Goal: Transaction & Acquisition: Purchase product/service

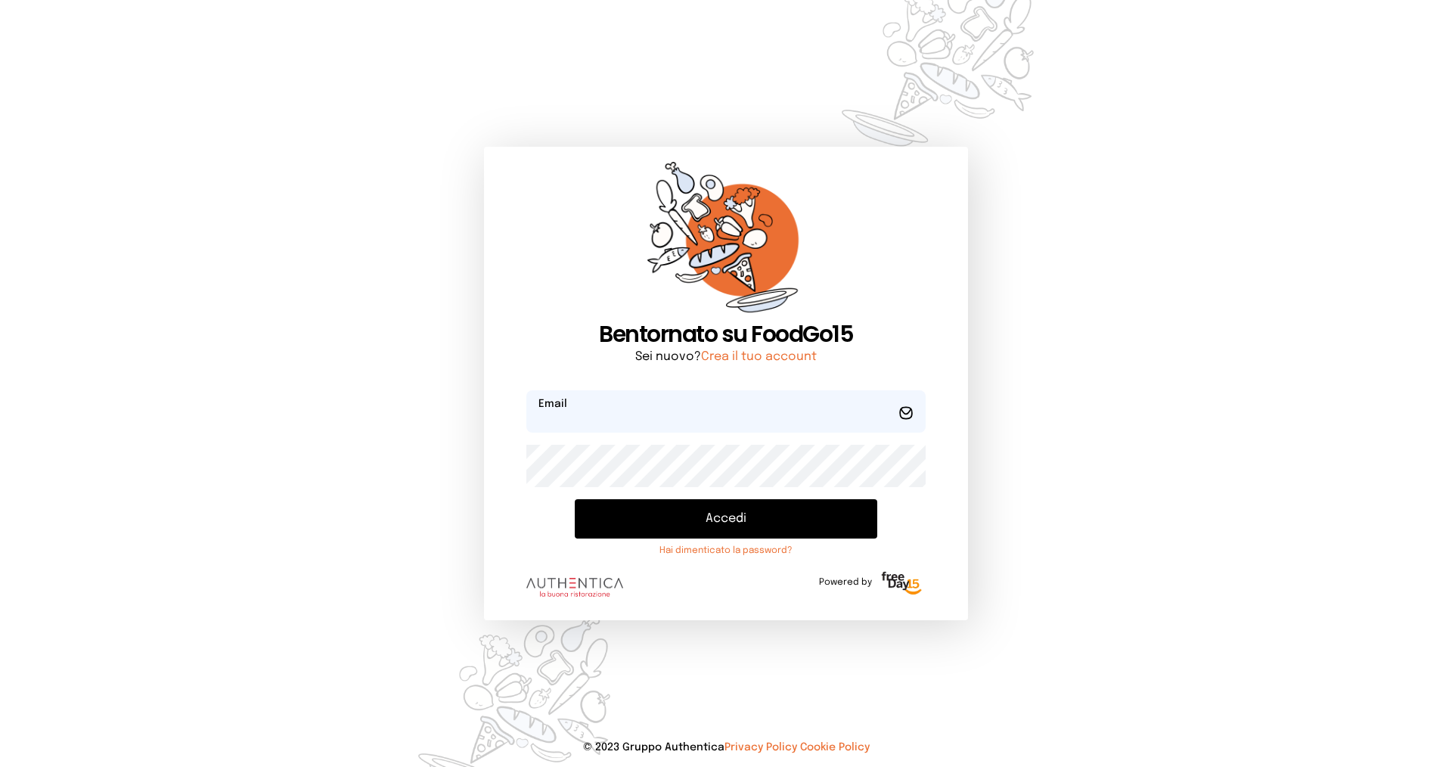
type input "**********"
click at [716, 525] on button "Accedi" at bounding box center [726, 518] width 303 height 39
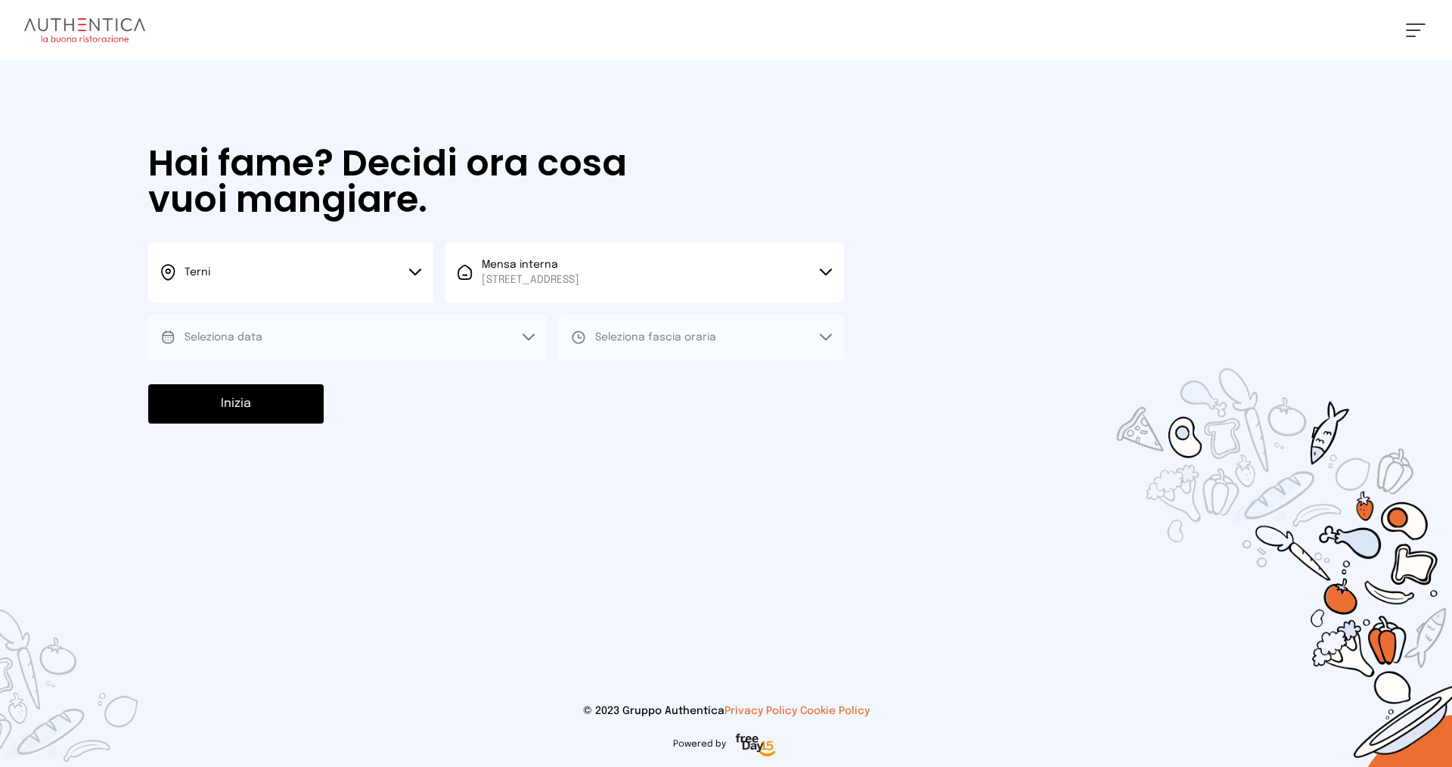
click at [579, 278] on span "[STREET_ADDRESS]" at bounding box center [531, 279] width 98 height 15
click at [579, 322] on span "Mensa interna" at bounding box center [531, 322] width 98 height 15
click at [293, 284] on button "Terni" at bounding box center [290, 272] width 285 height 61
click at [298, 319] on li "Terni" at bounding box center [290, 323] width 285 height 41
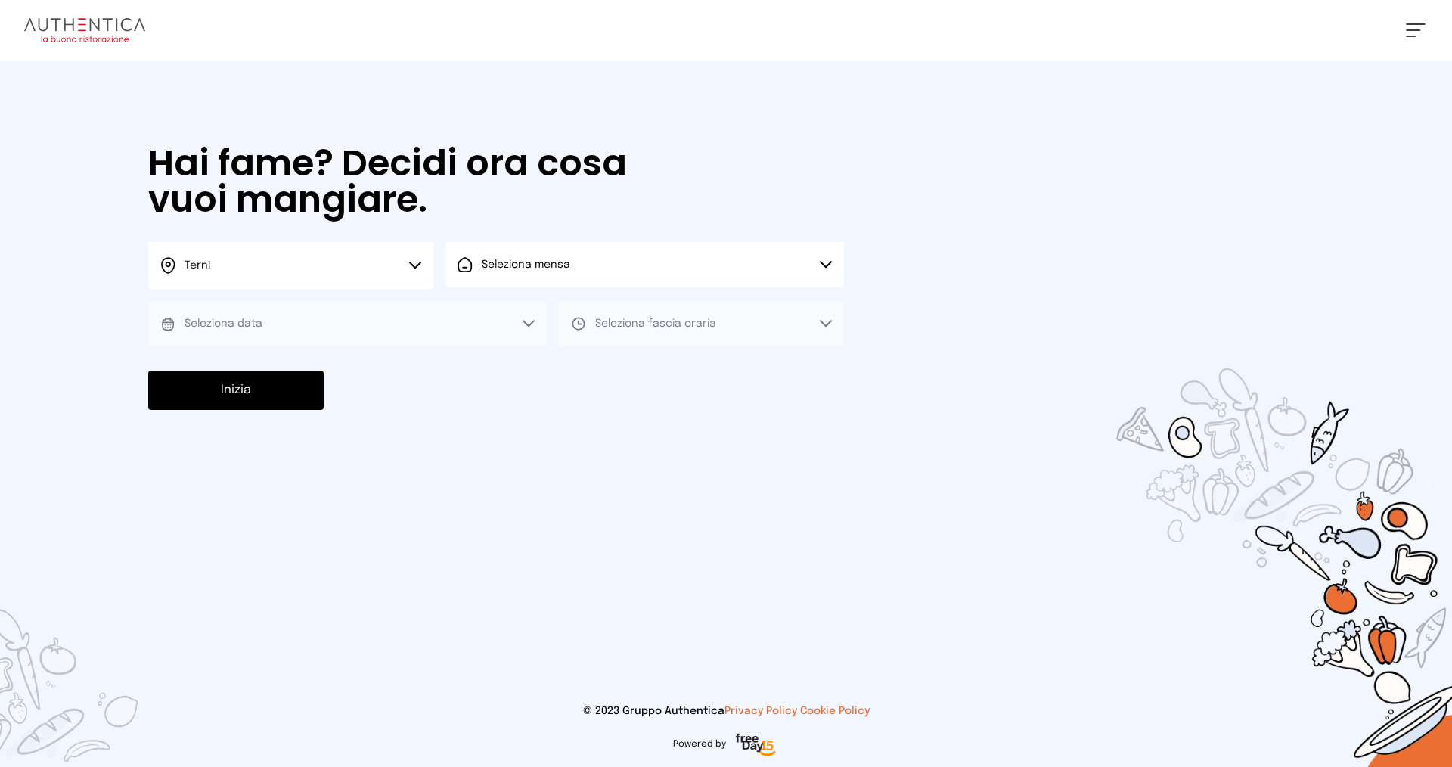
click at [598, 258] on button "Seleziona mensa" at bounding box center [645, 264] width 399 height 45
click at [579, 317] on span "[STREET_ADDRESS]" at bounding box center [531, 322] width 98 height 15
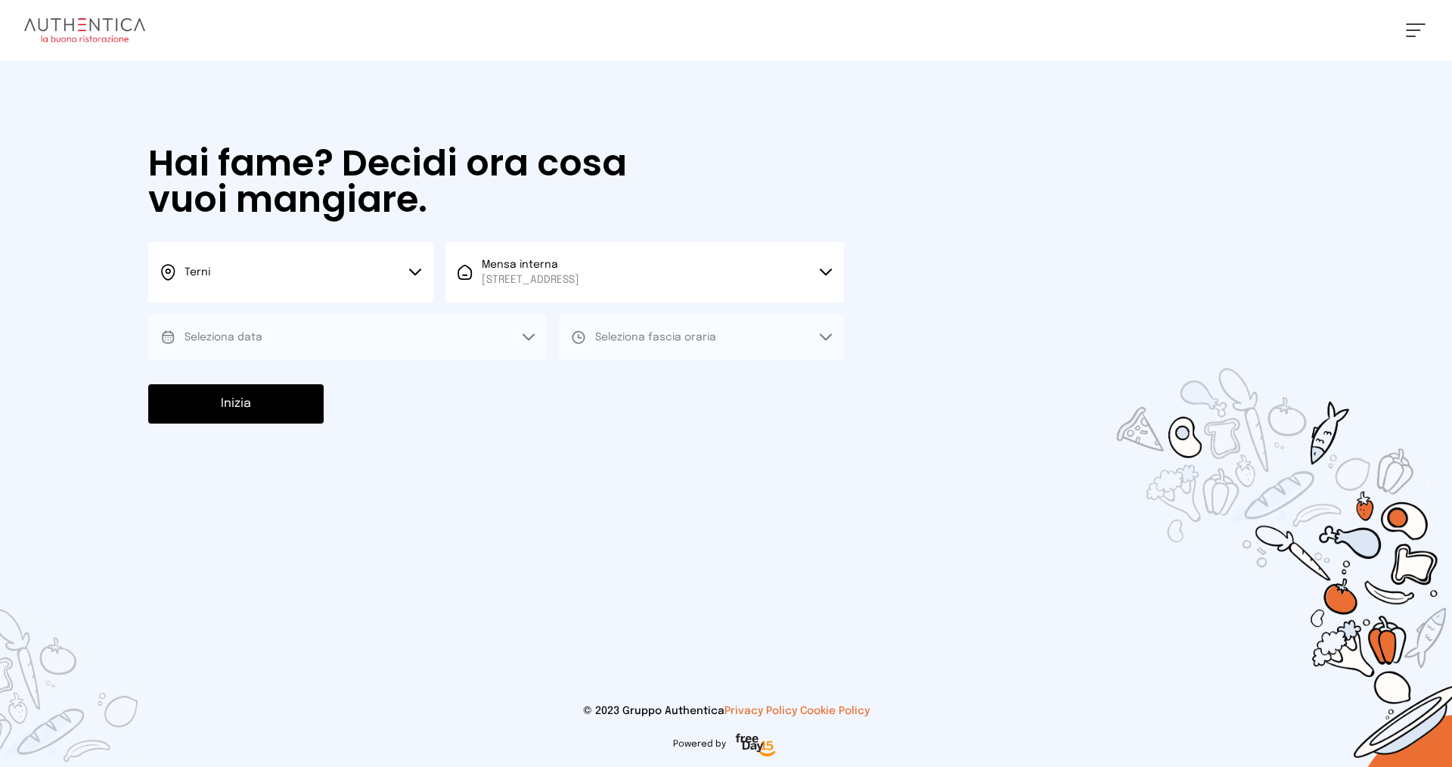
click at [1406, 27] on button at bounding box center [1416, 30] width 20 height 14
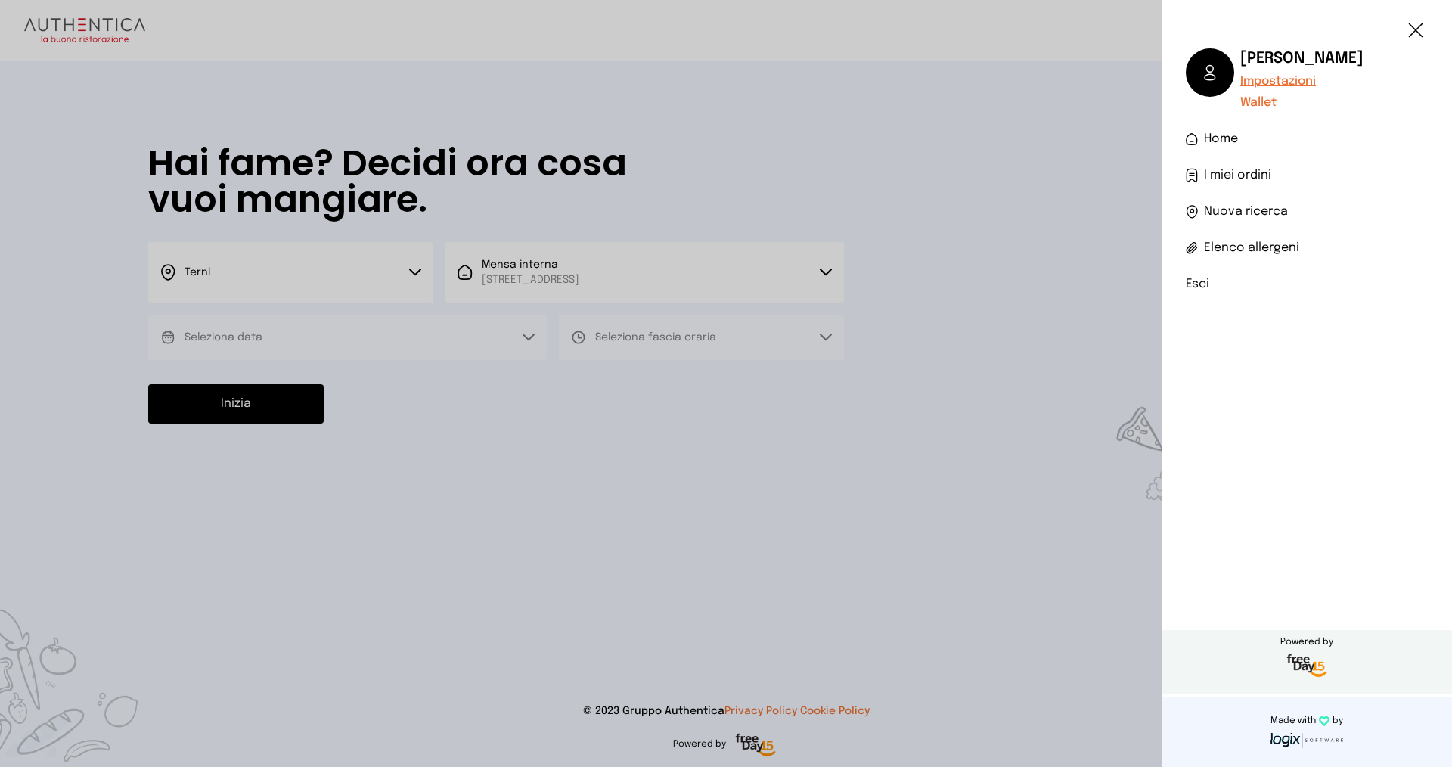
click at [1290, 278] on li "Esci" at bounding box center [1307, 284] width 242 height 18
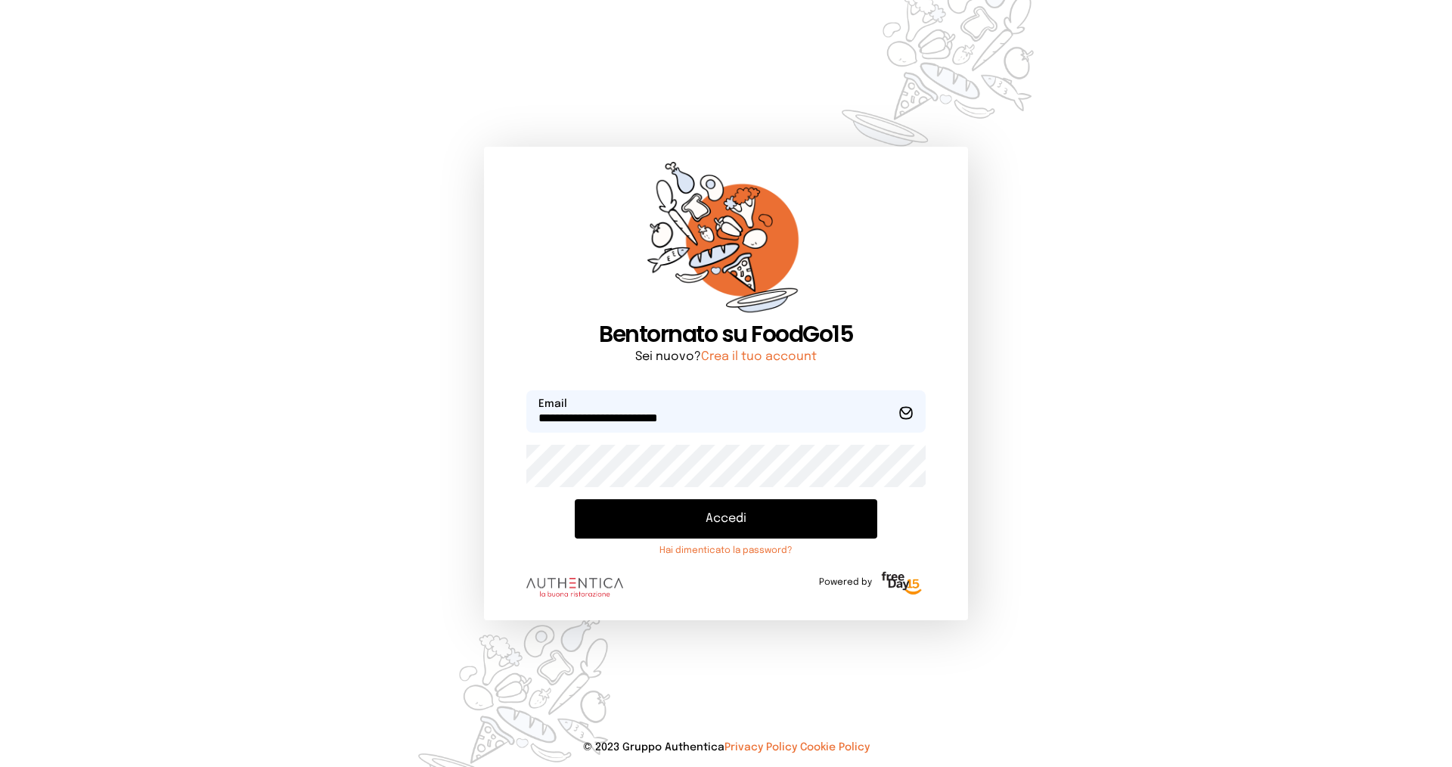
click at [732, 509] on button "Accedi" at bounding box center [726, 518] width 303 height 39
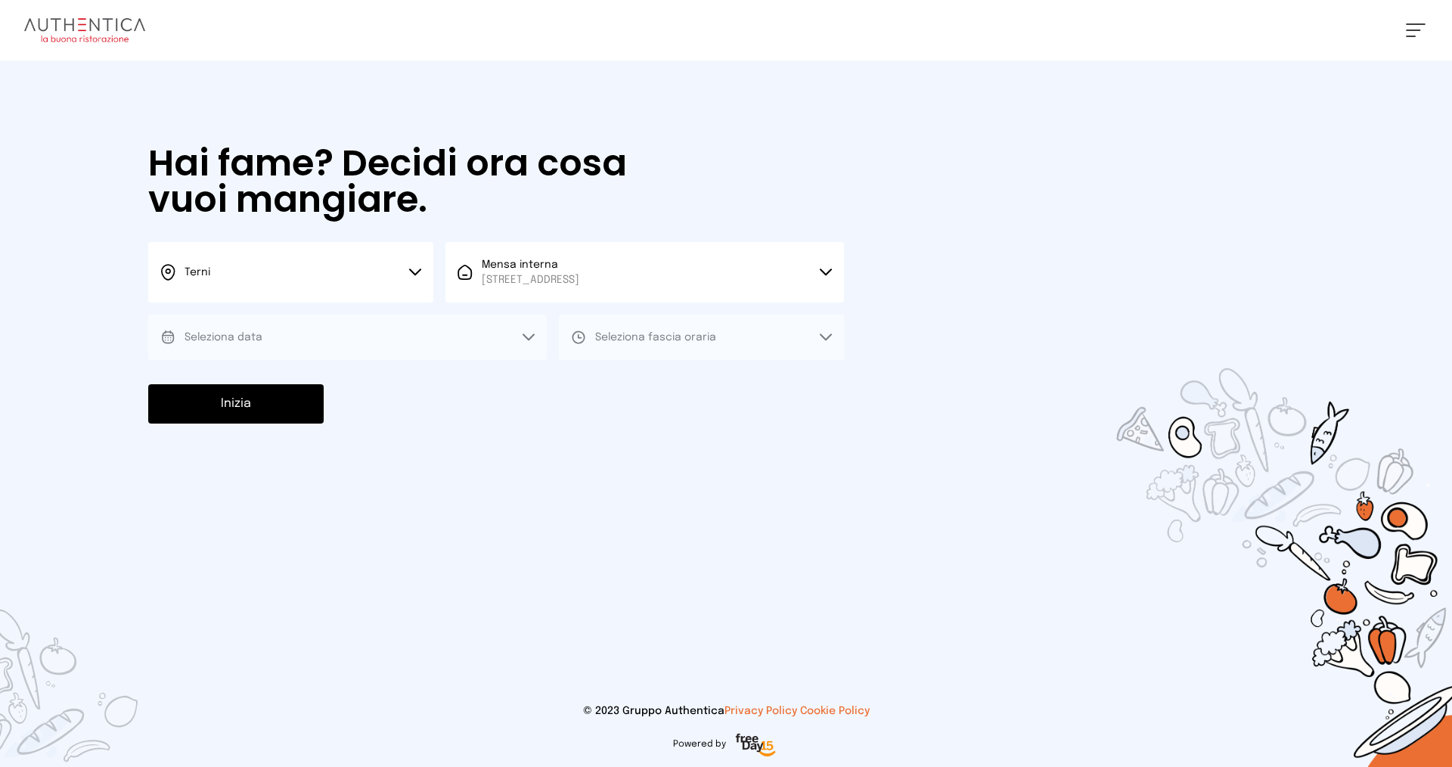
drag, startPoint x: 556, startPoint y: 258, endPoint x: 558, endPoint y: 278, distance: 19.7
click at [556, 258] on span "Mensa interna Viale dello Stadio, 77, 05100 Terni TR, Italia" at bounding box center [531, 272] width 98 height 30
click at [564, 312] on li "Mensa interna Viale dello Stadio, 77, 05100 Terni TR, Italia" at bounding box center [645, 330] width 399 height 54
click at [1421, 25] on button at bounding box center [1416, 30] width 20 height 14
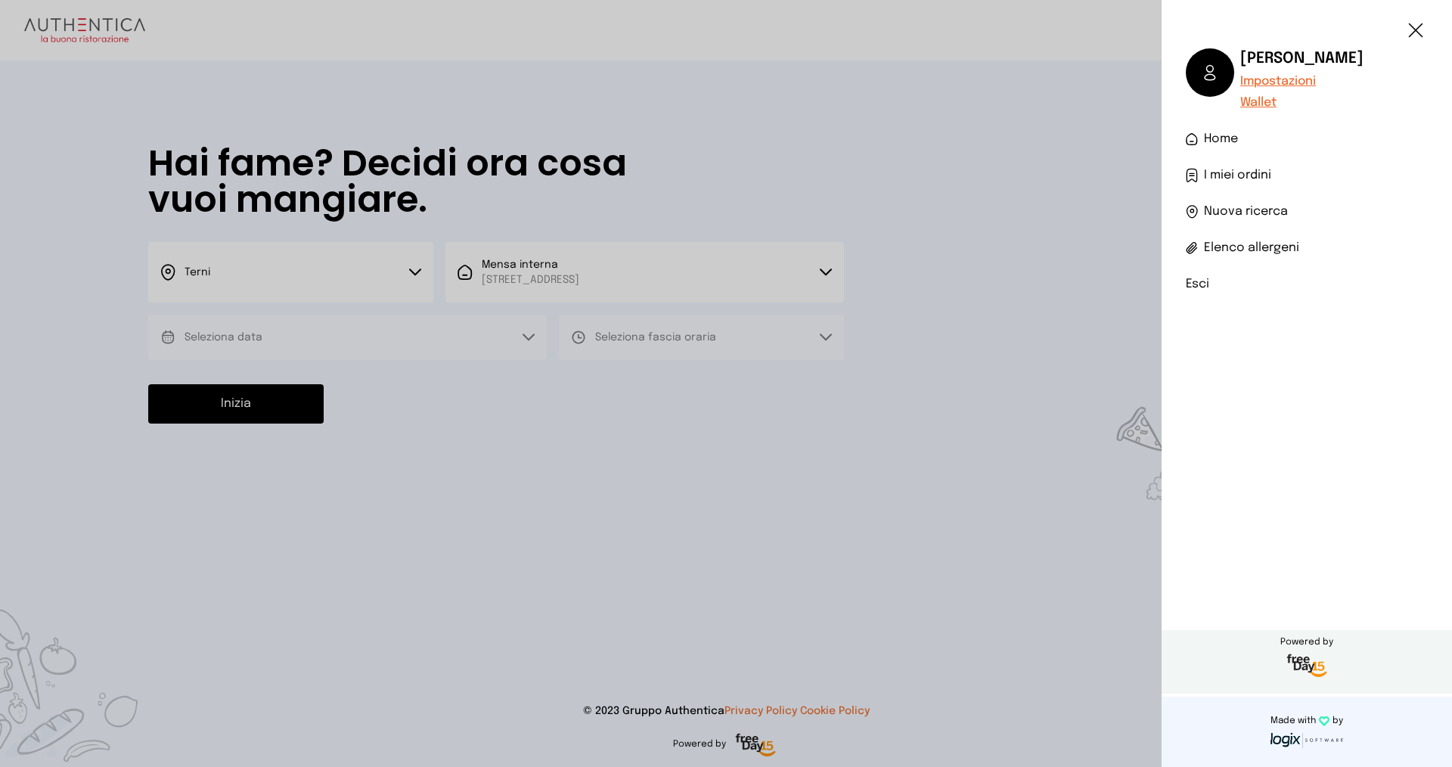
click at [1258, 287] on li "Esci" at bounding box center [1307, 284] width 242 height 18
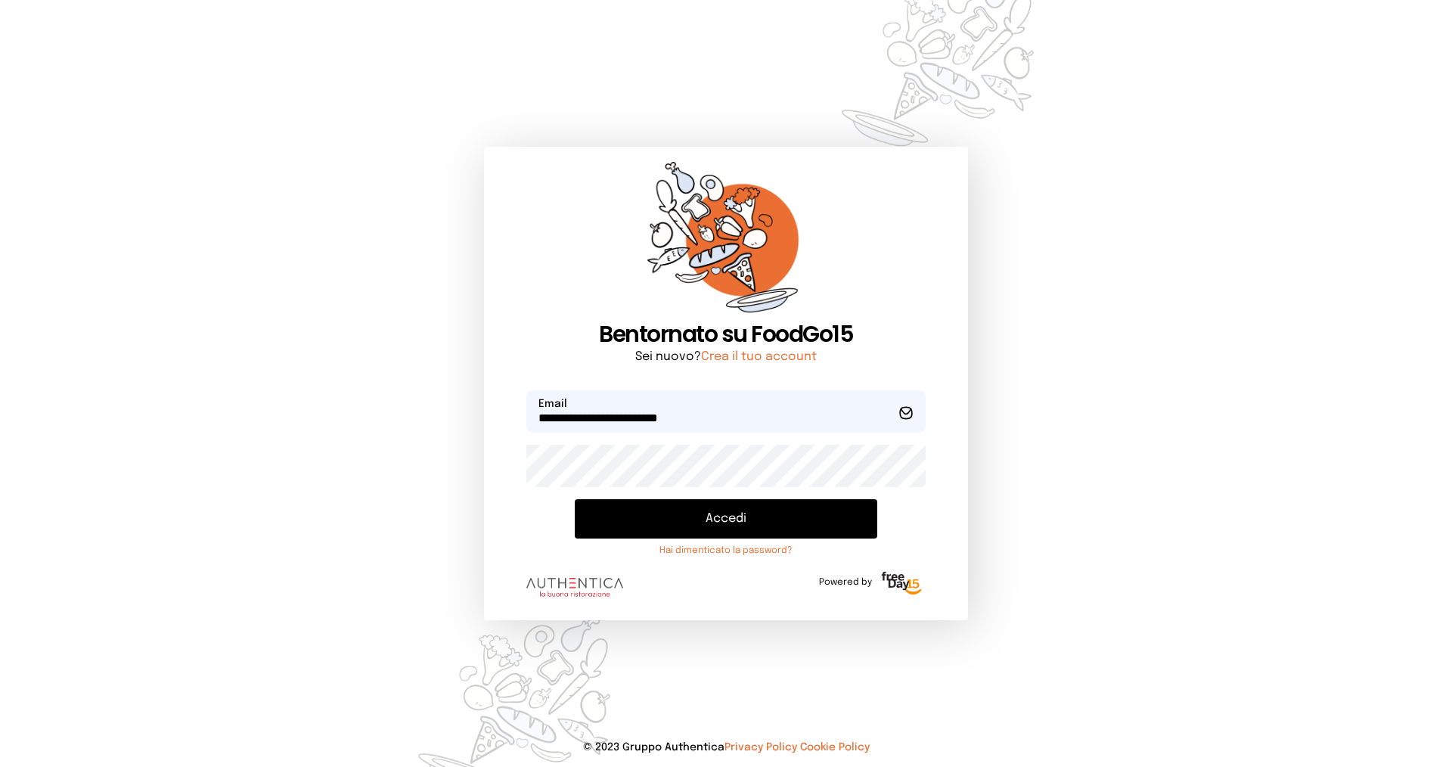
click at [701, 522] on button "Accedi" at bounding box center [726, 518] width 303 height 39
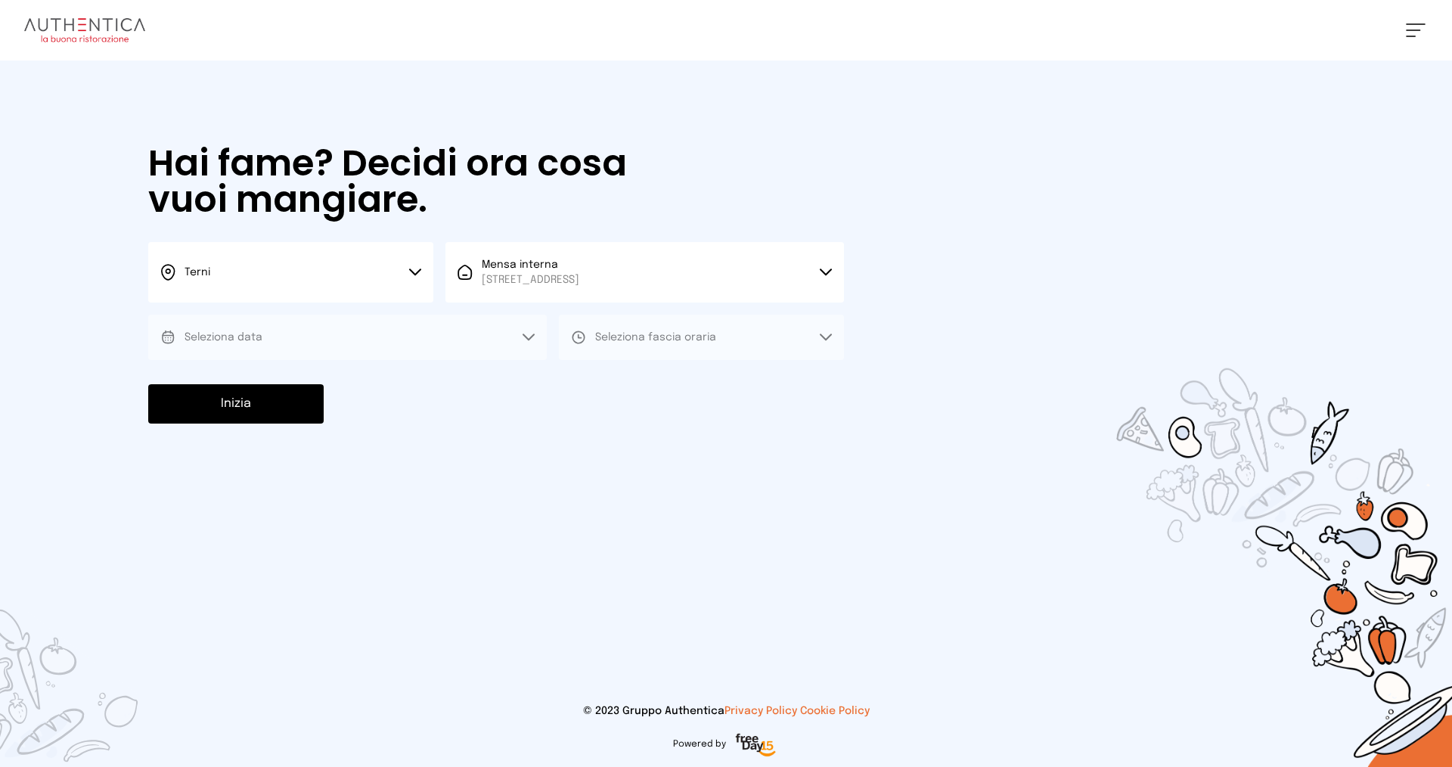
click at [360, 323] on button "Seleziona data" at bounding box center [347, 337] width 399 height 45
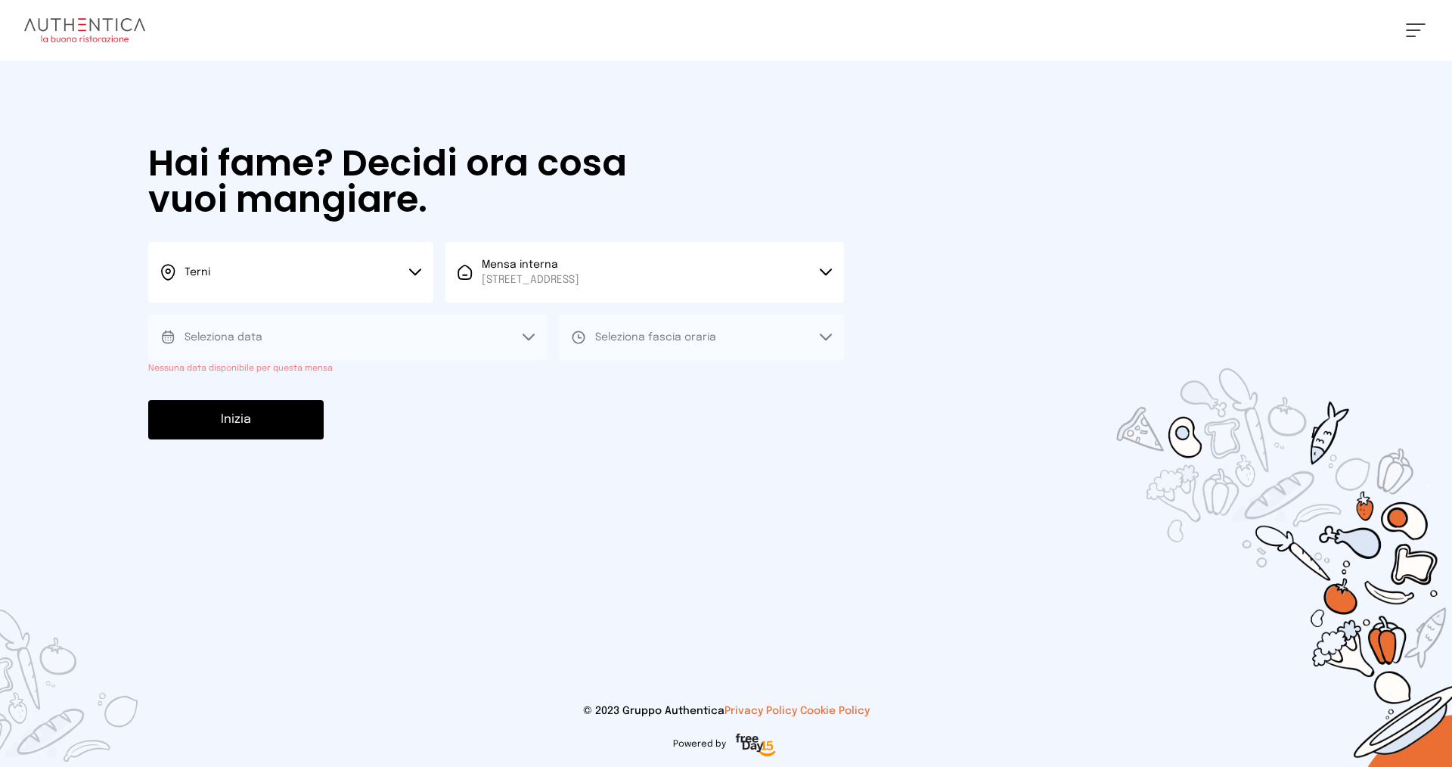
click at [312, 312] on div "Terni Scegli la città Terni Mensa interna Viale dello Stadio, 77, 05100 Terni T…" at bounding box center [496, 309] width 696 height 134
click at [313, 287] on button "Terni" at bounding box center [290, 272] width 285 height 61
click at [318, 337] on li "Terni" at bounding box center [290, 323] width 285 height 41
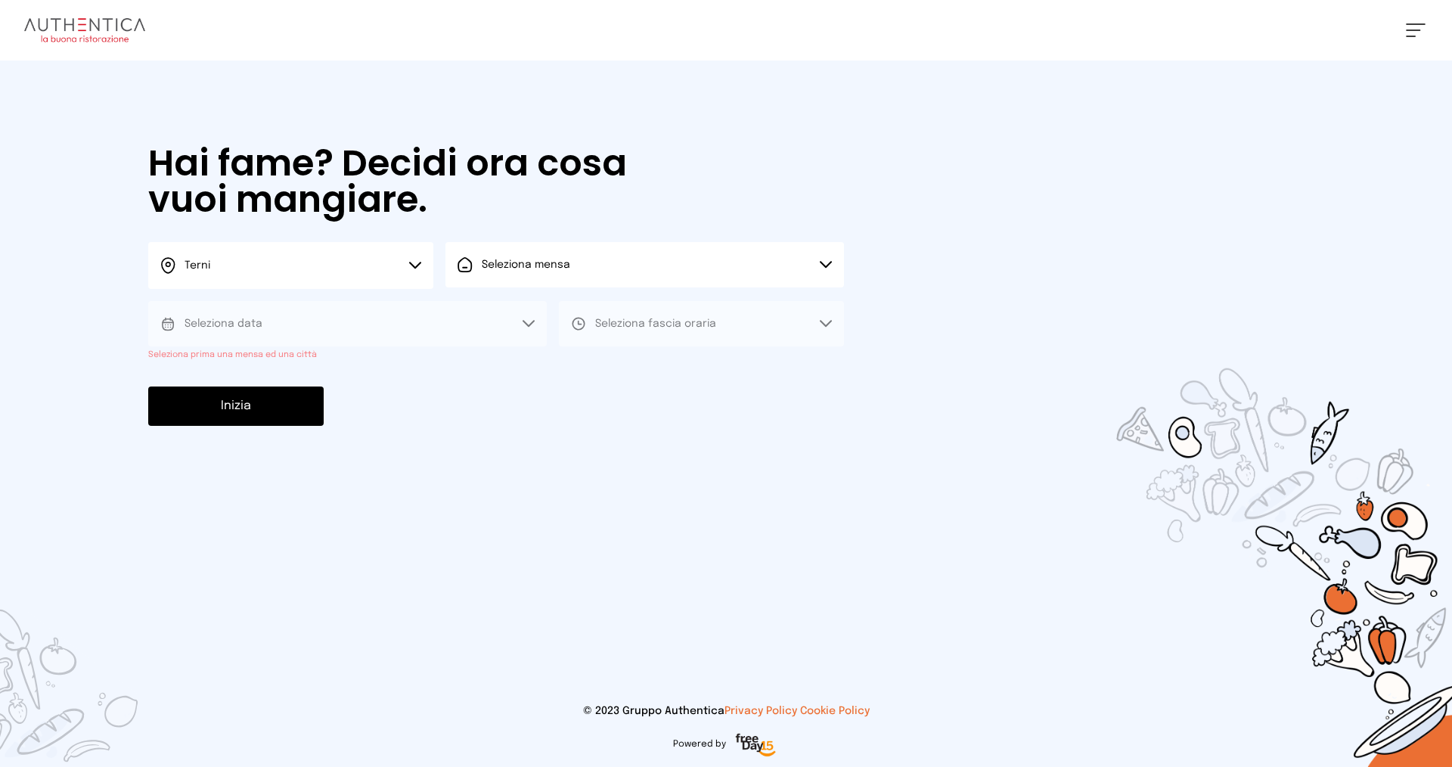
click at [548, 250] on button "Seleziona mensa" at bounding box center [645, 264] width 399 height 45
click at [558, 303] on span "Mensa interna" at bounding box center [531, 307] width 98 height 15
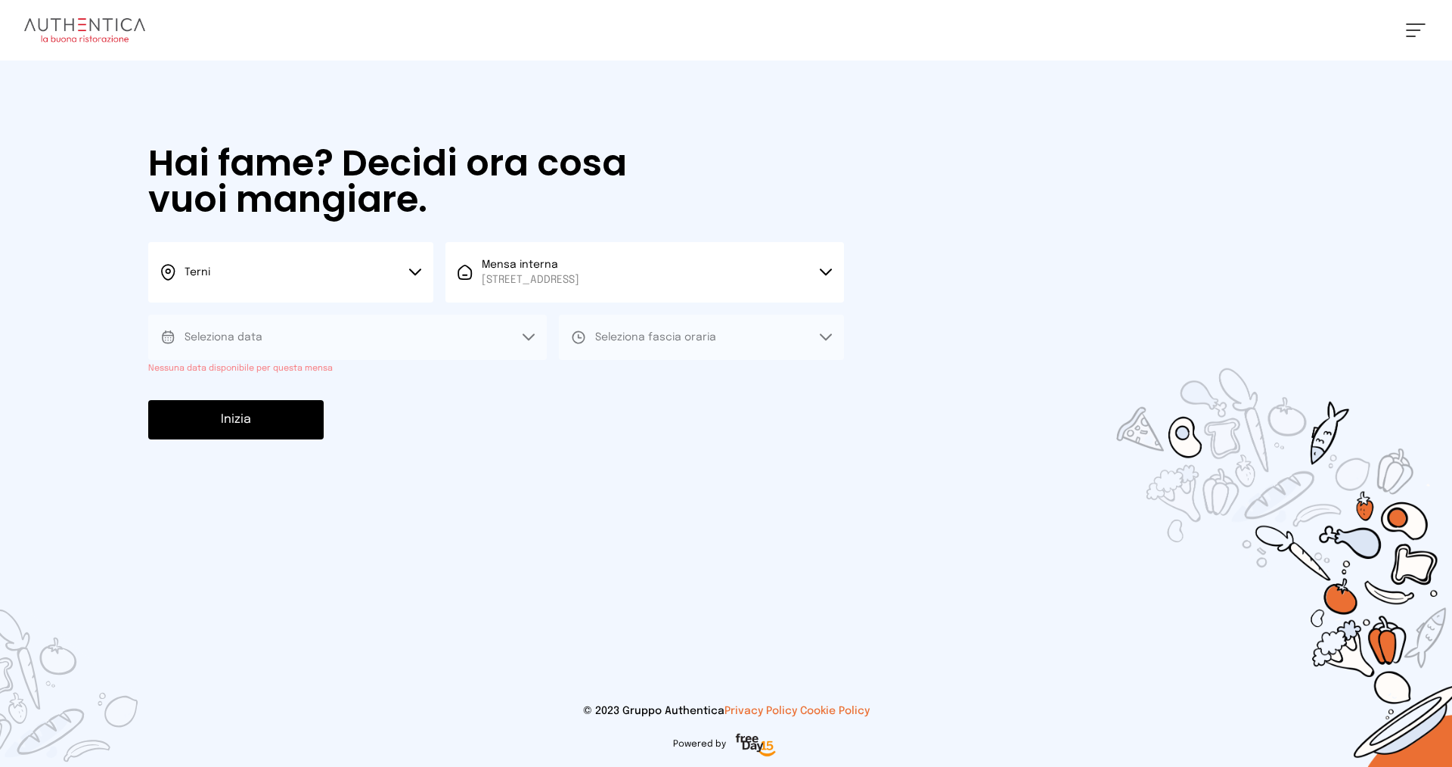
click at [467, 334] on button "Seleziona data" at bounding box center [347, 337] width 399 height 45
click at [491, 433] on div "Inizia" at bounding box center [496, 419] width 696 height 39
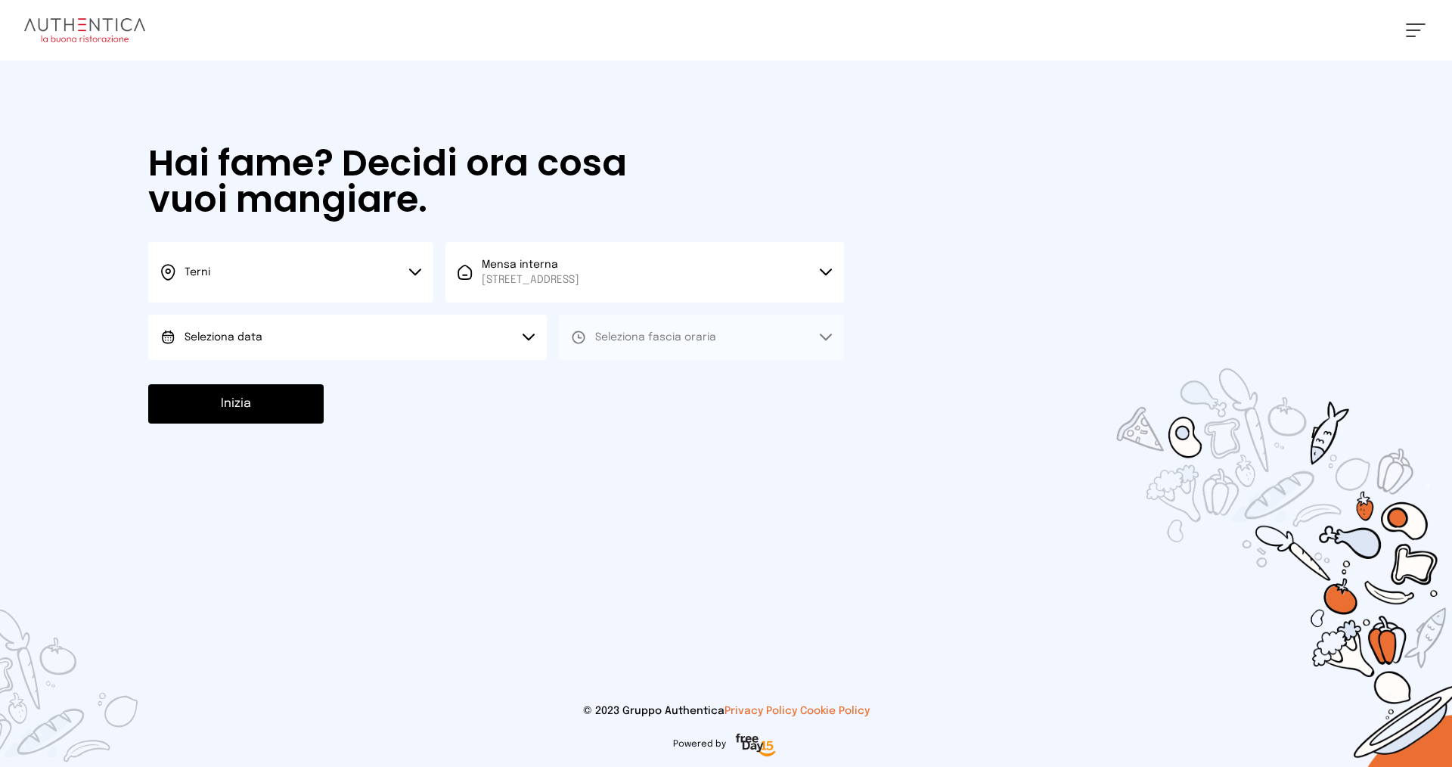
click at [459, 337] on button "Seleziona data" at bounding box center [347, 337] width 399 height 45
click at [439, 381] on li "[DATE], [DATE]" at bounding box center [347, 379] width 399 height 39
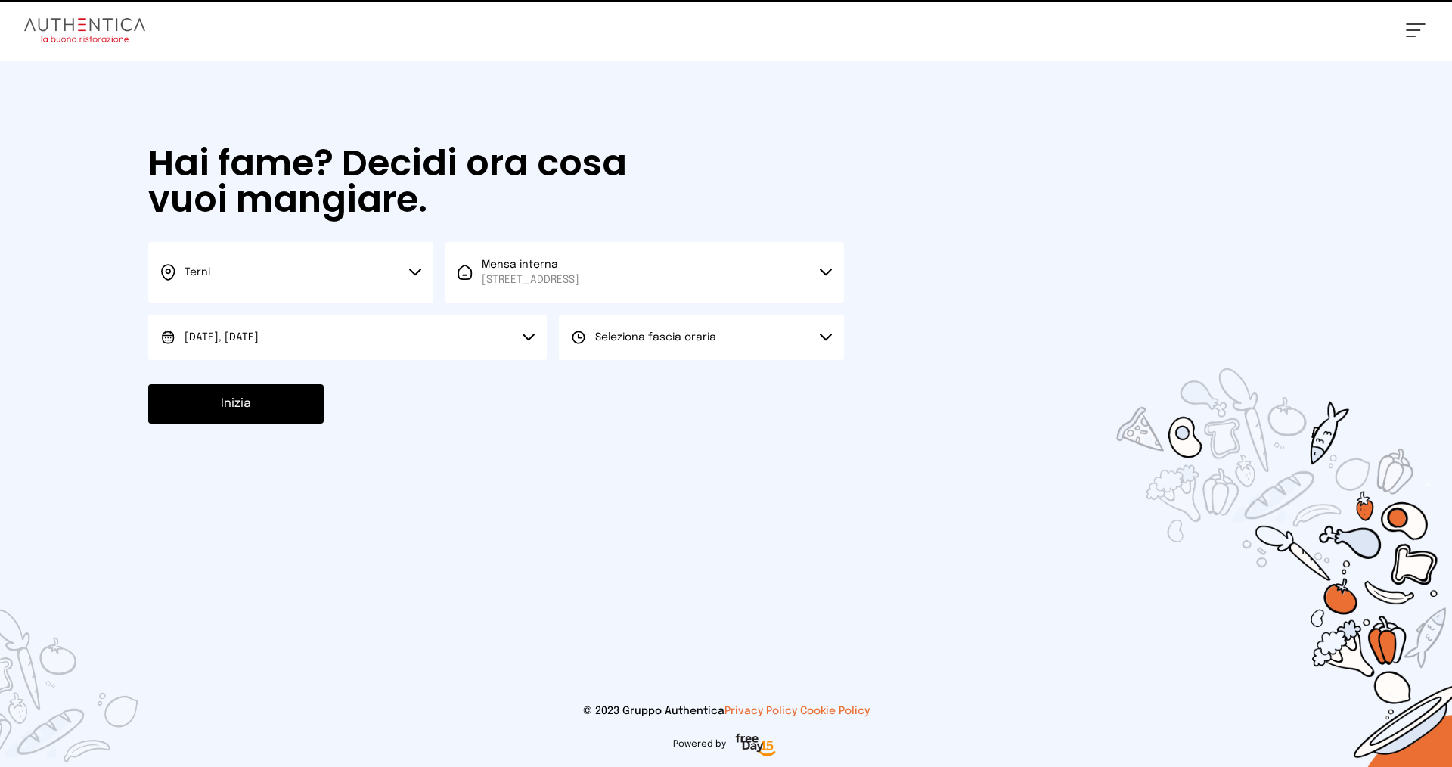
click at [671, 338] on span "Seleziona fascia oraria" at bounding box center [655, 337] width 121 height 11
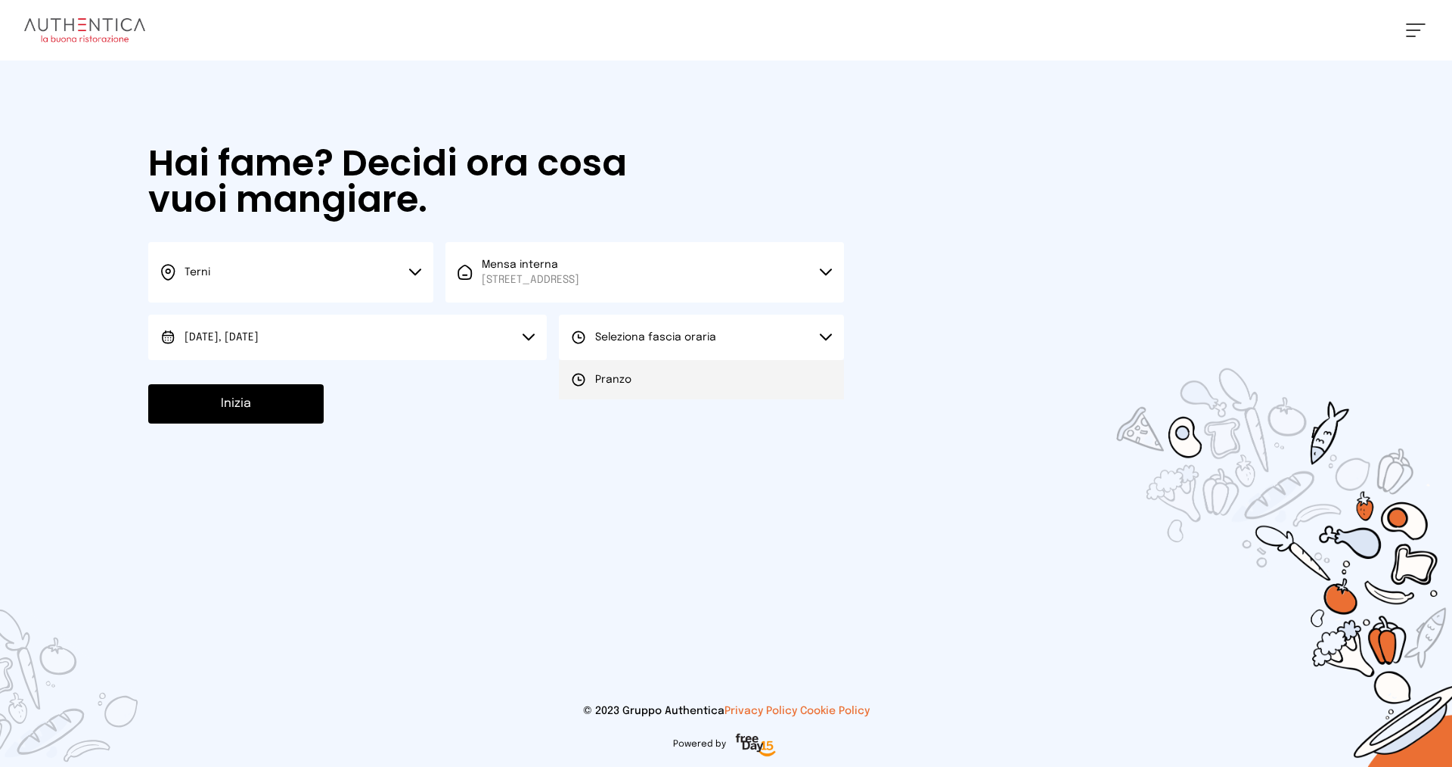
click at [667, 371] on li "Pranzo" at bounding box center [701, 379] width 285 height 39
click at [201, 399] on button "Inizia" at bounding box center [236, 403] width 176 height 39
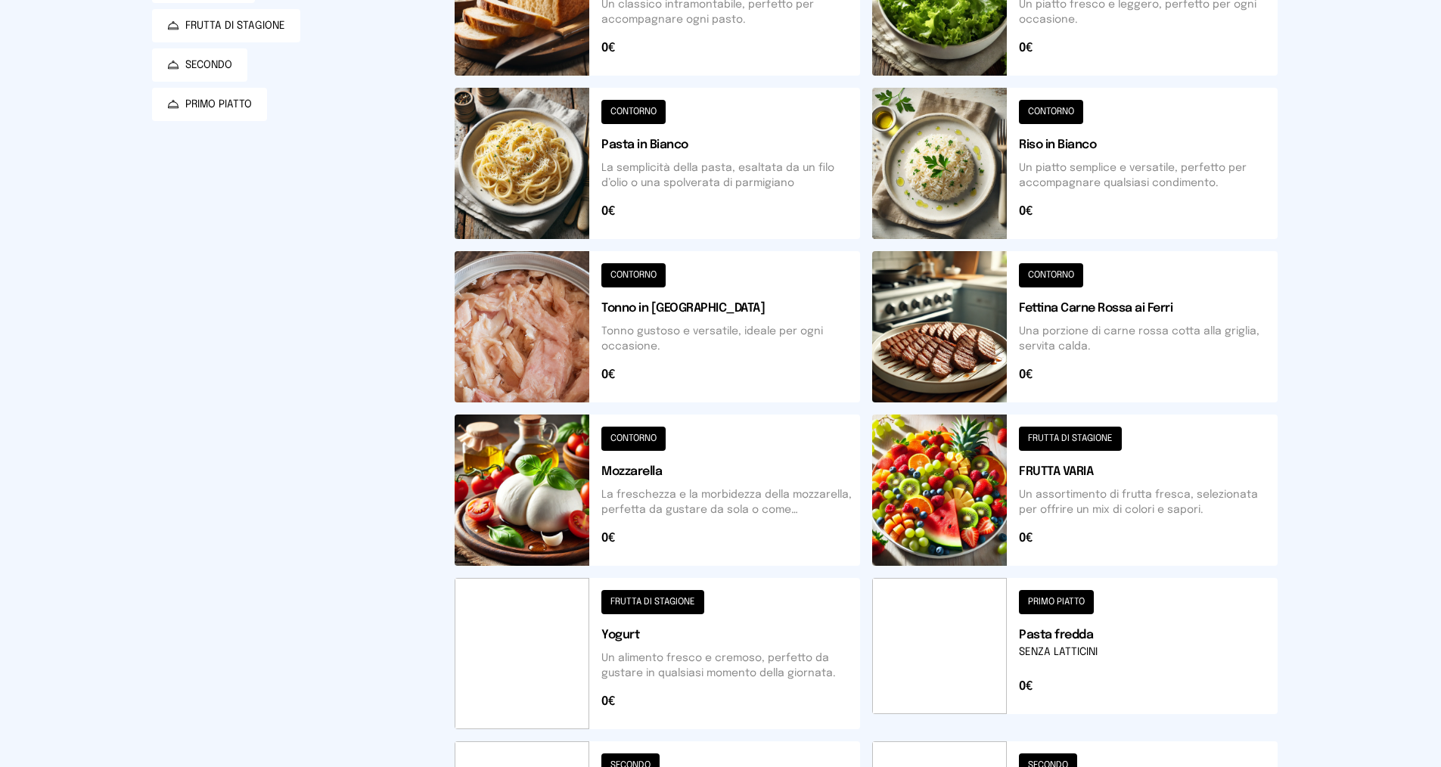
scroll to position [378, 0]
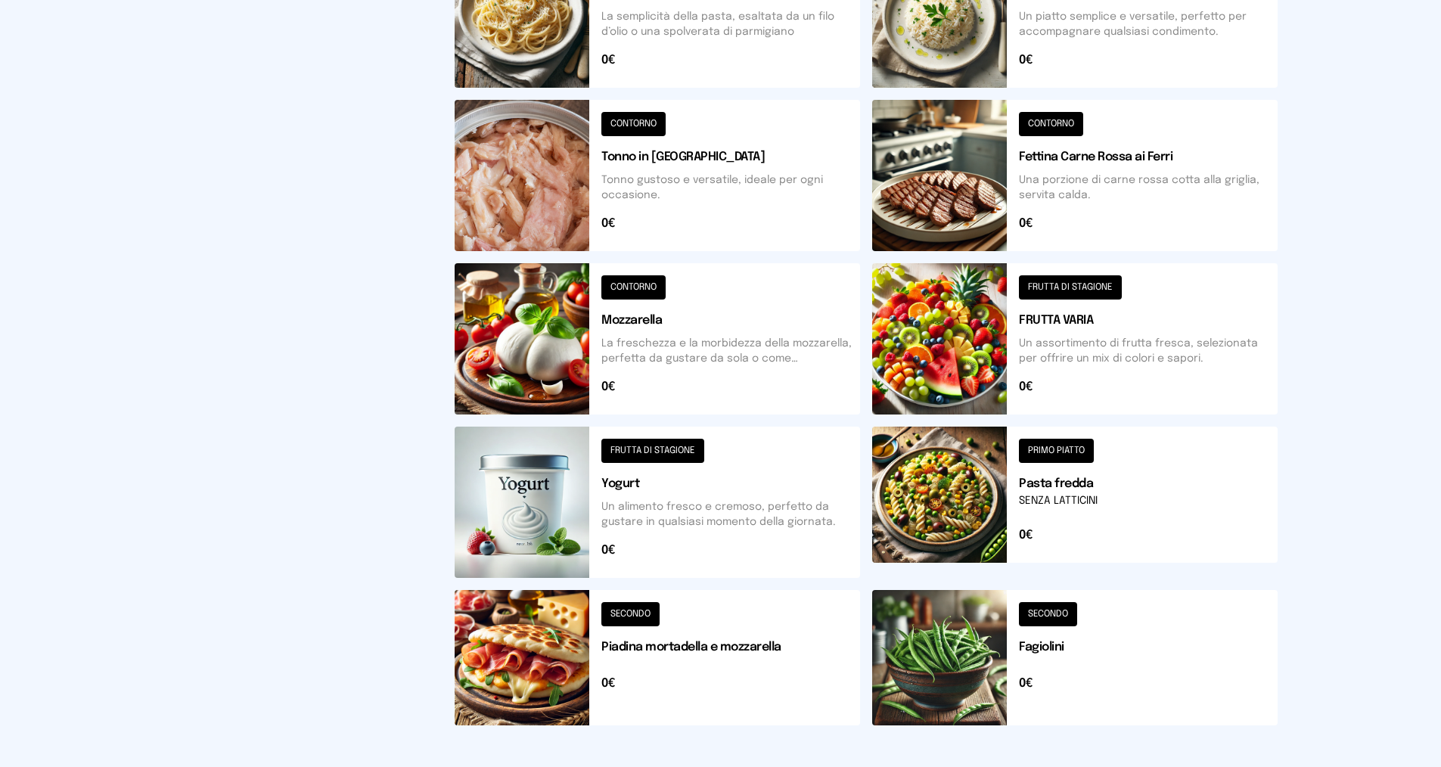
click at [1088, 485] on button at bounding box center [1074, 502] width 405 height 151
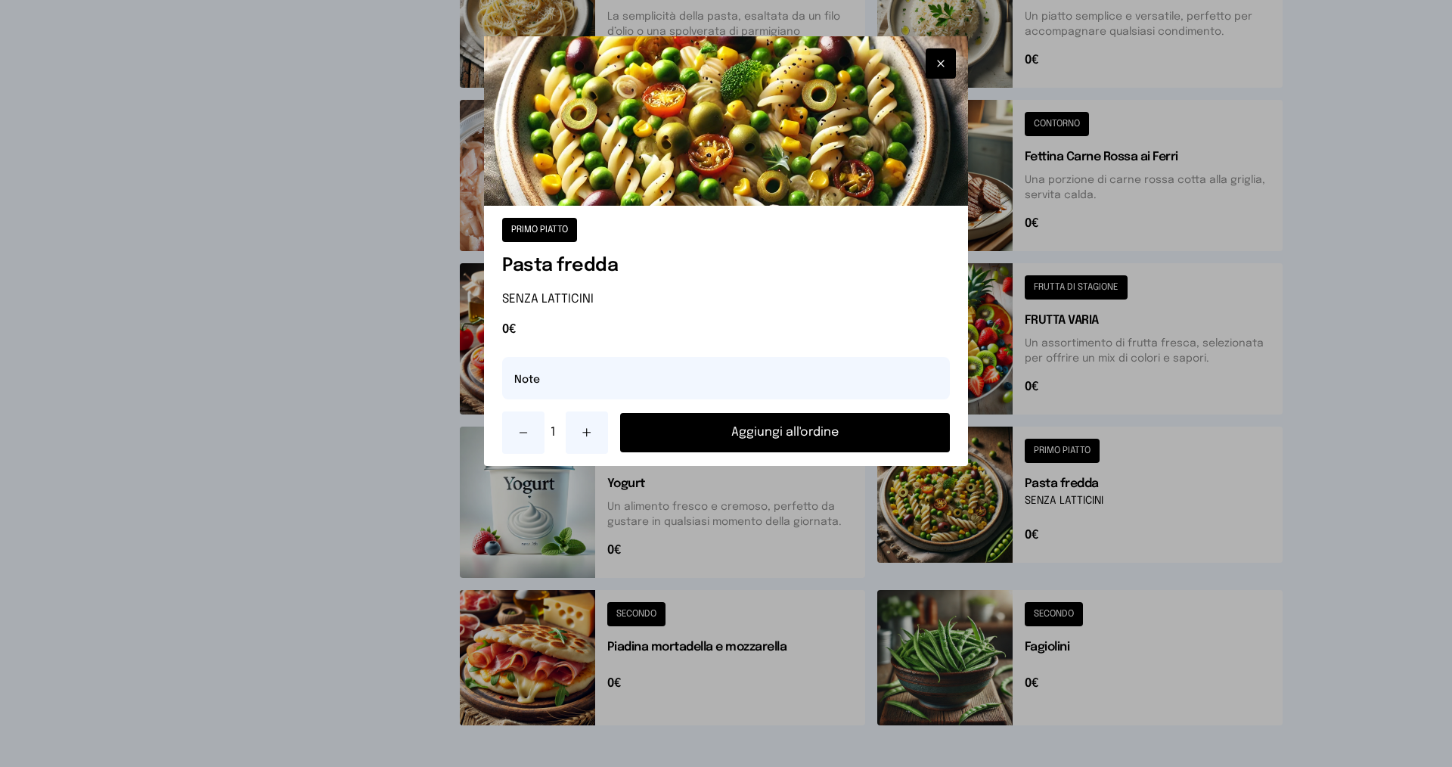
click at [748, 427] on button "Aggiungi all'ordine" at bounding box center [785, 432] width 330 height 39
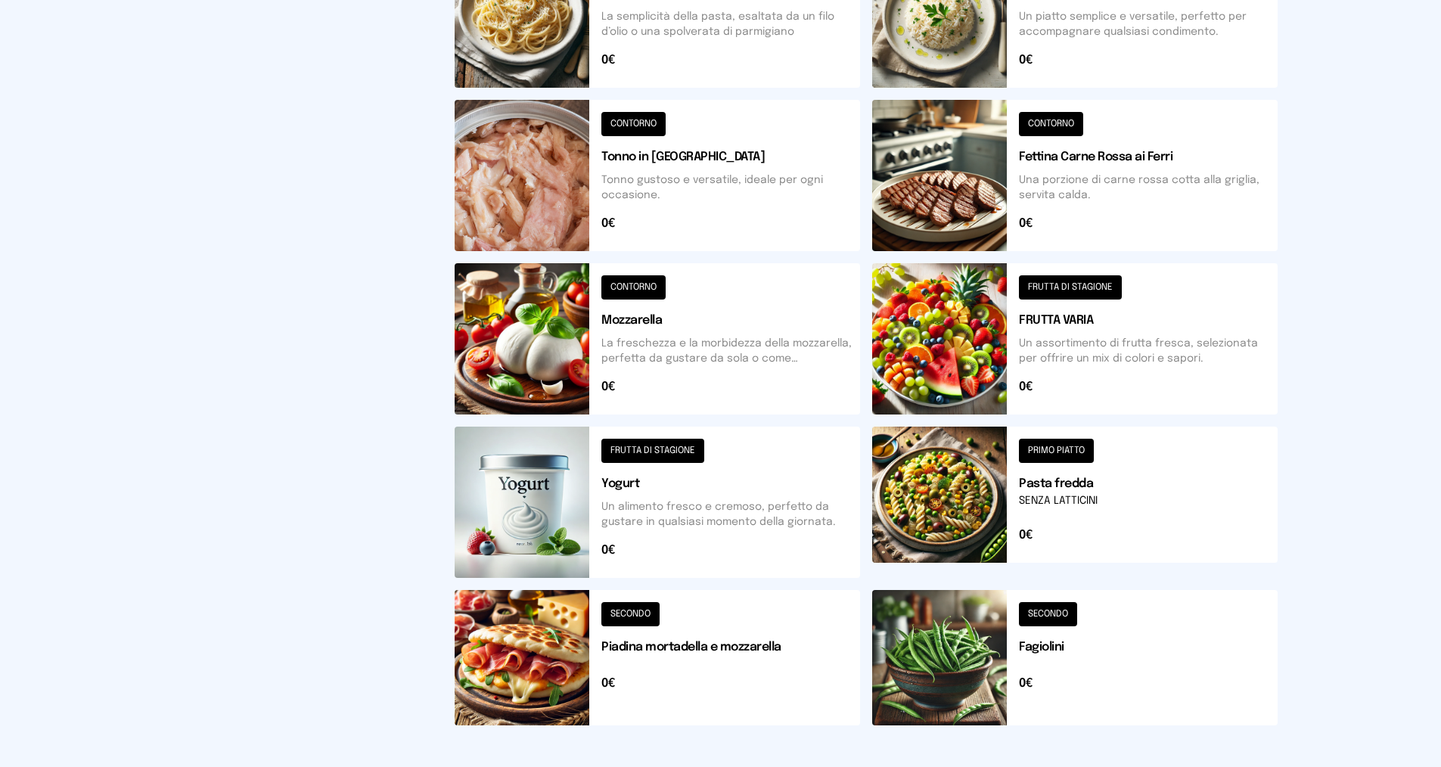
click at [711, 647] on button at bounding box center [657, 657] width 405 height 135
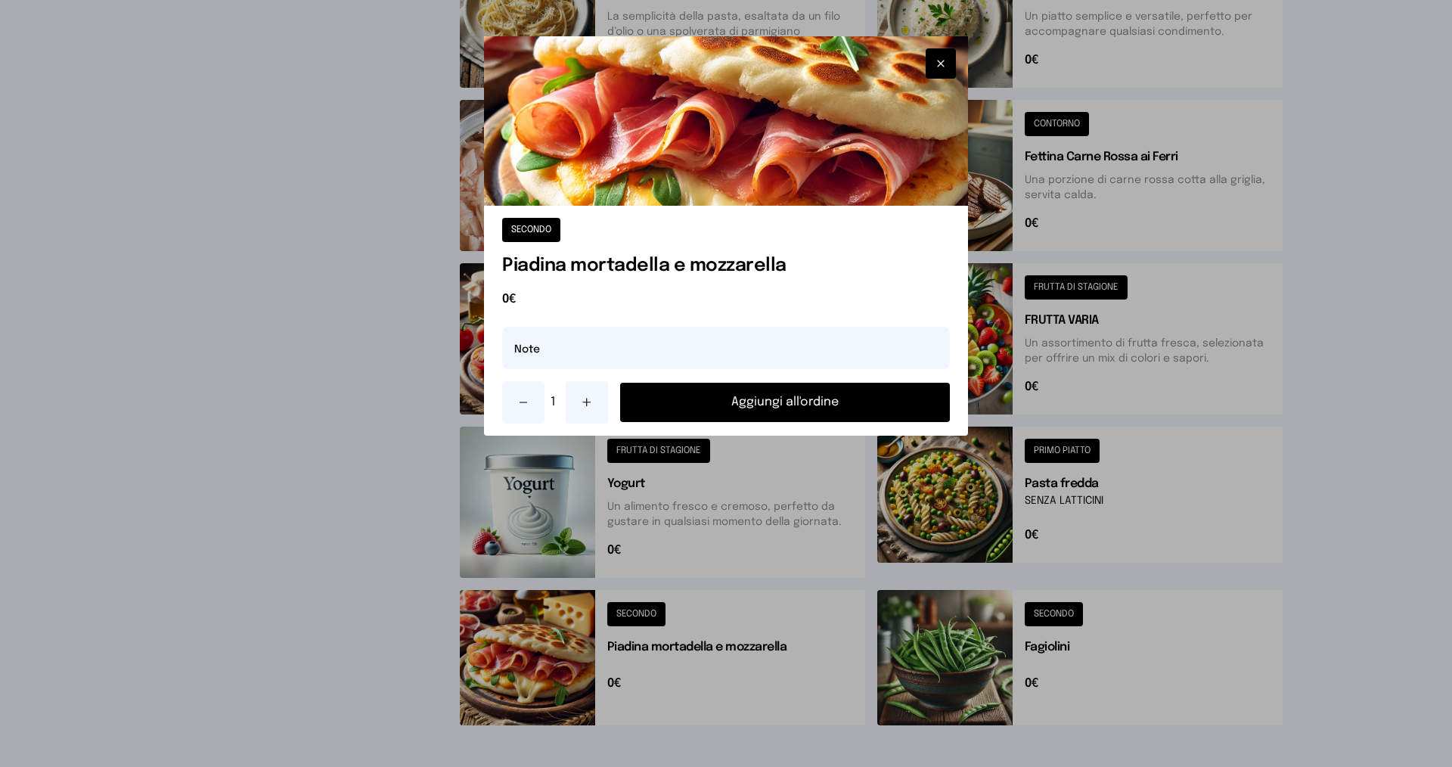
click at [595, 411] on button at bounding box center [587, 402] width 42 height 42
click at [750, 407] on button "Aggiungi all'ordine" at bounding box center [785, 402] width 330 height 39
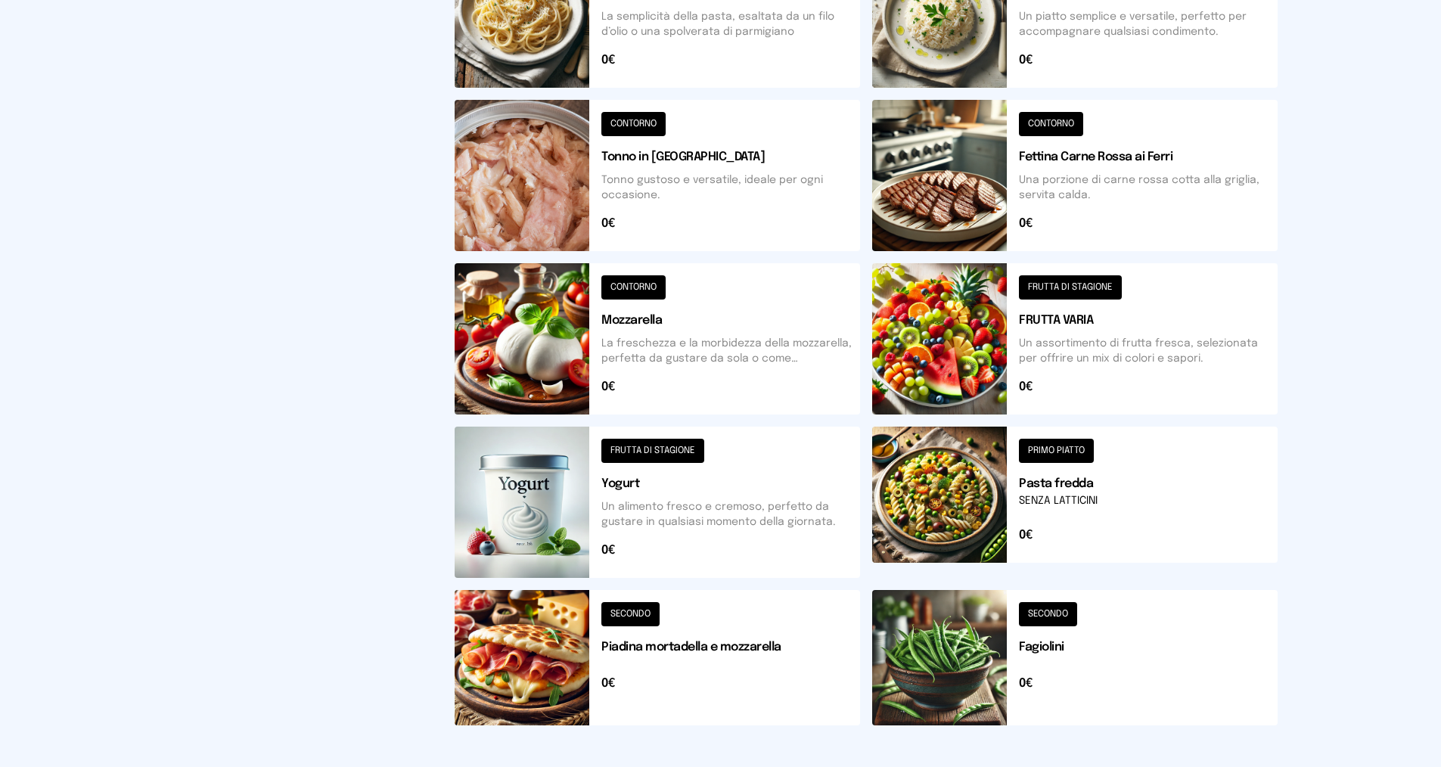
scroll to position [0, 0]
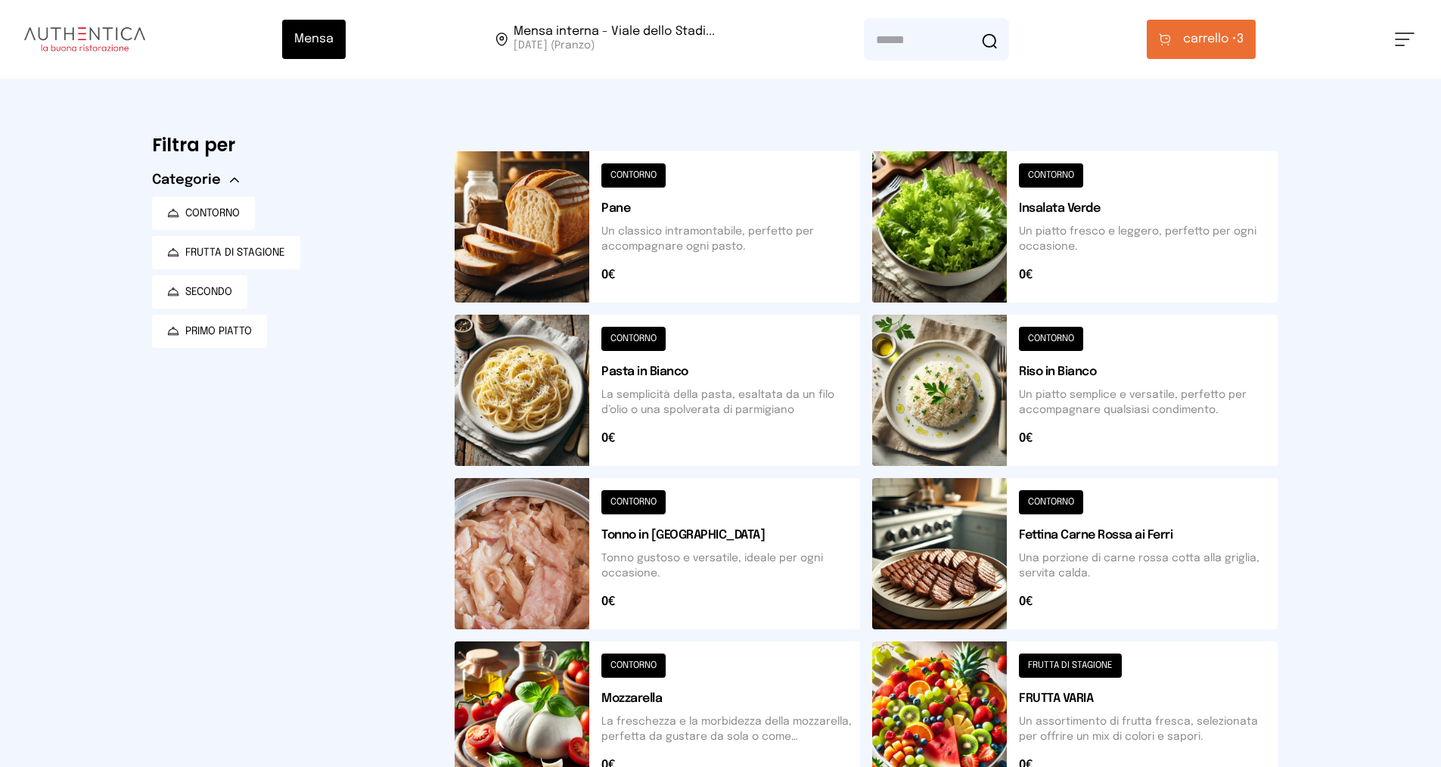
click at [1179, 42] on button "carrello • 3" at bounding box center [1201, 39] width 109 height 39
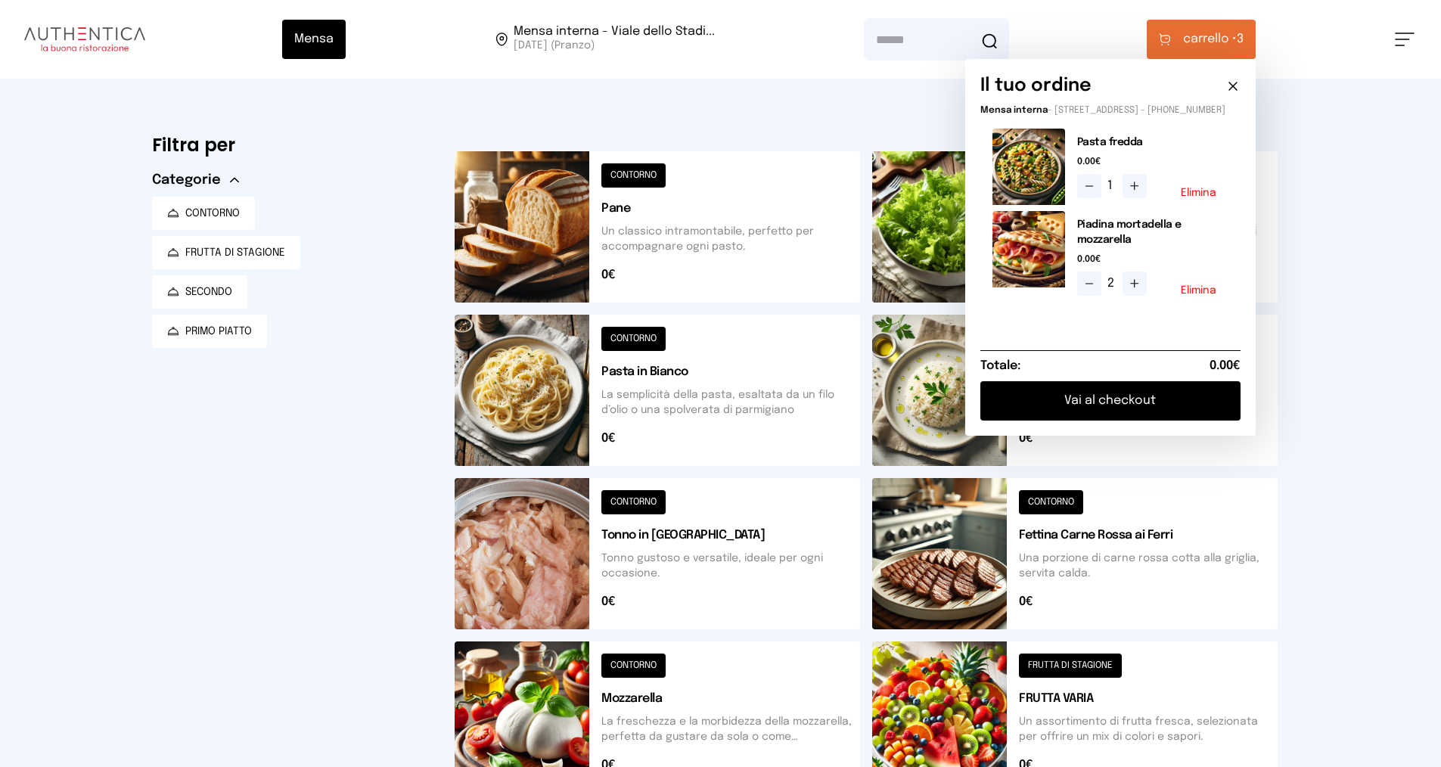
click at [1150, 421] on button "Vai al checkout" at bounding box center [1110, 400] width 260 height 39
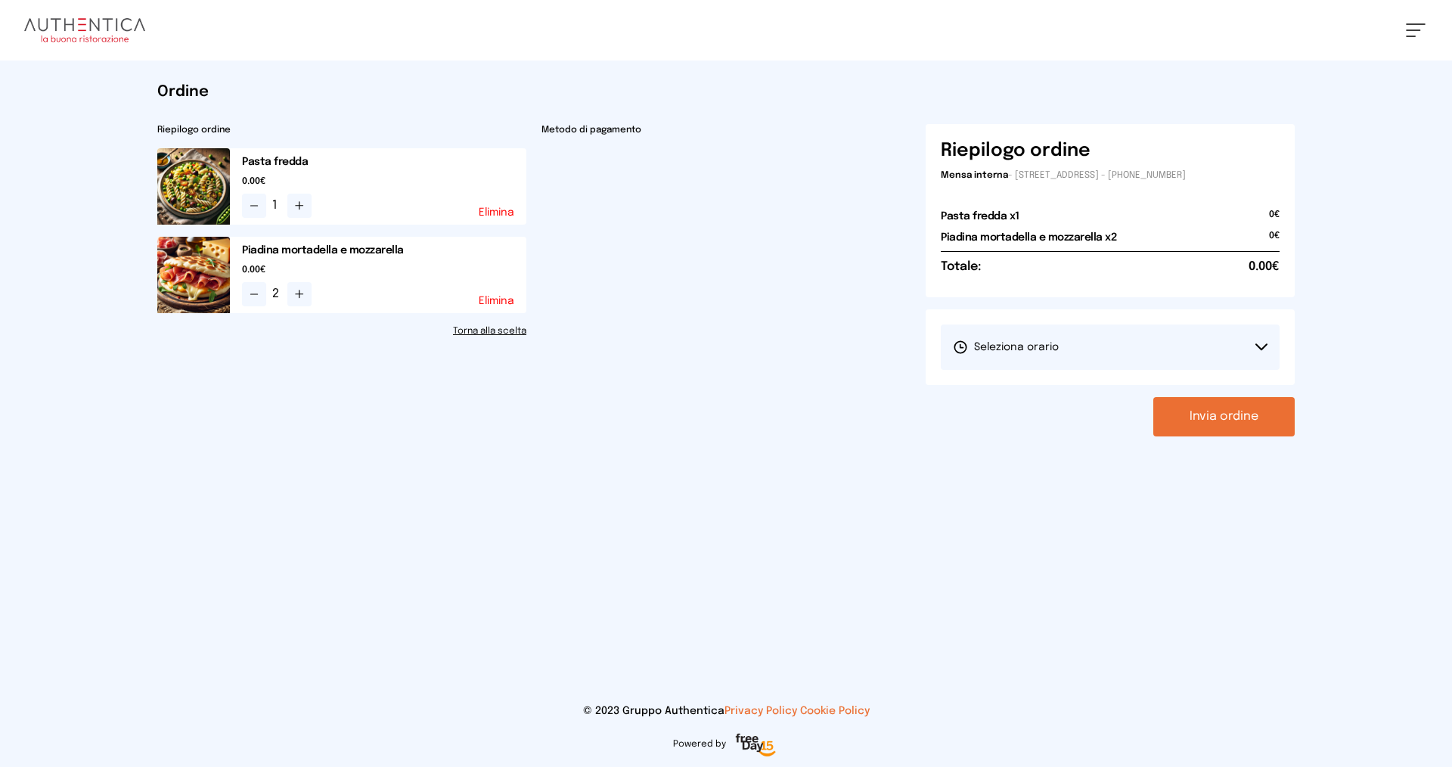
click at [1148, 343] on button "Seleziona orario" at bounding box center [1110, 347] width 339 height 45
click at [1141, 381] on li "1° Turno (13:00 - 15:00)" at bounding box center [1110, 389] width 339 height 39
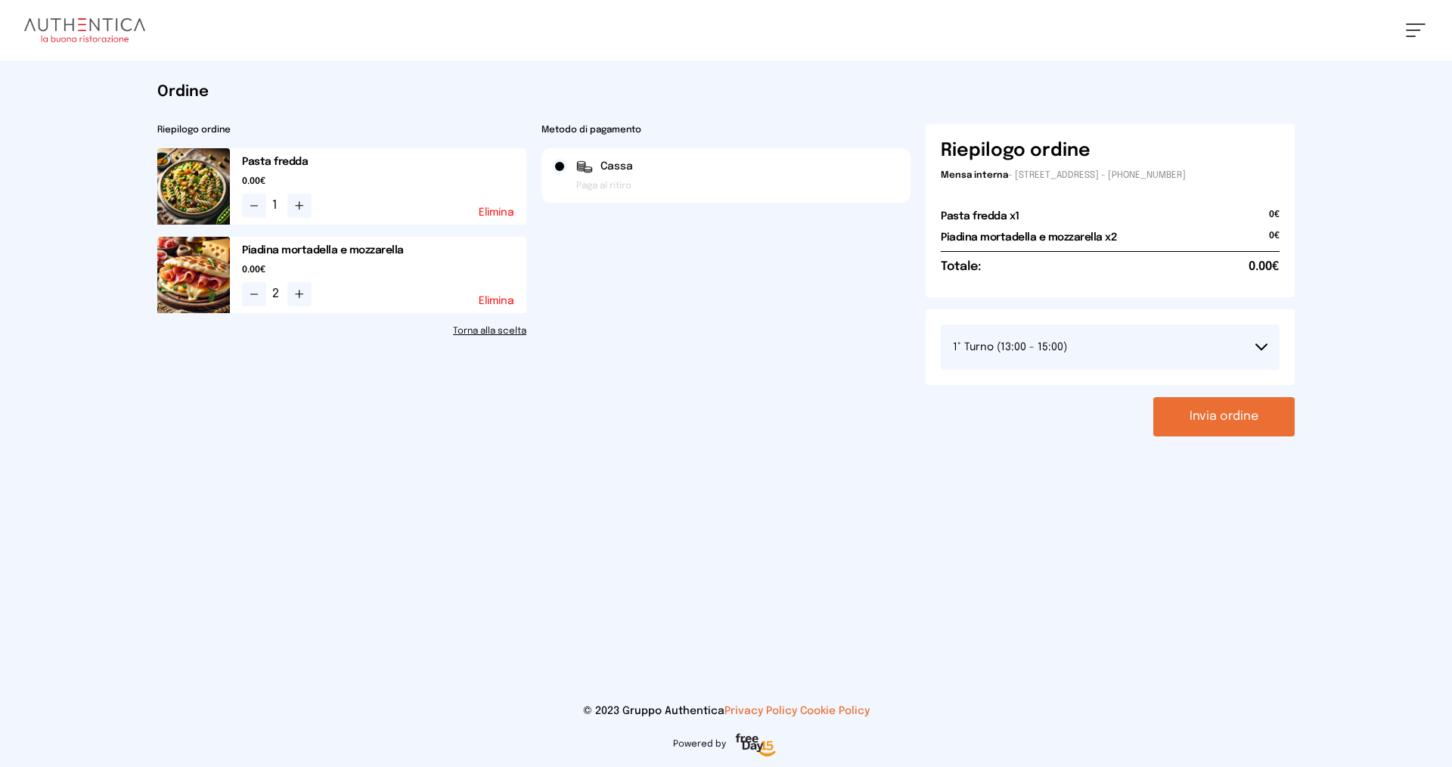
click at [1204, 423] on button "Invia ordine" at bounding box center [1224, 416] width 141 height 39
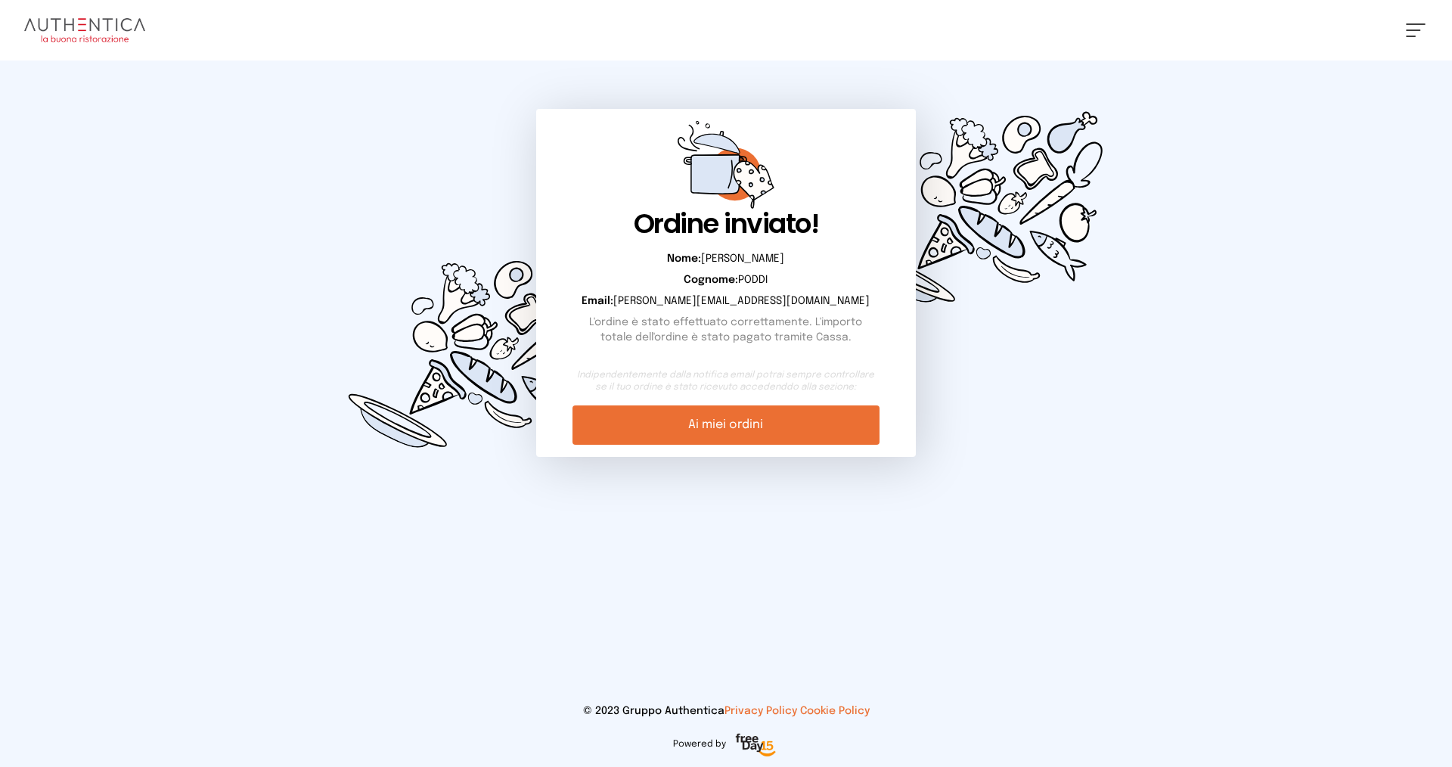
click at [791, 420] on link "Ai miei ordini" at bounding box center [726, 424] width 306 height 39
